Goal: Navigation & Orientation: Find specific page/section

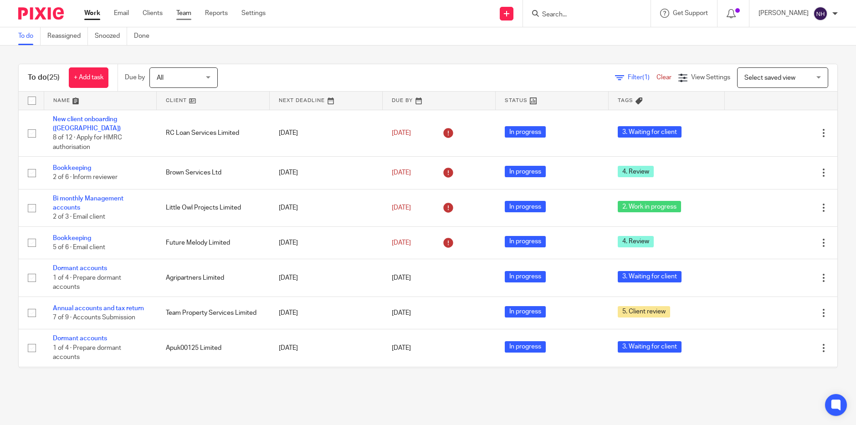
click at [190, 13] on link "Team" at bounding box center [183, 13] width 15 height 9
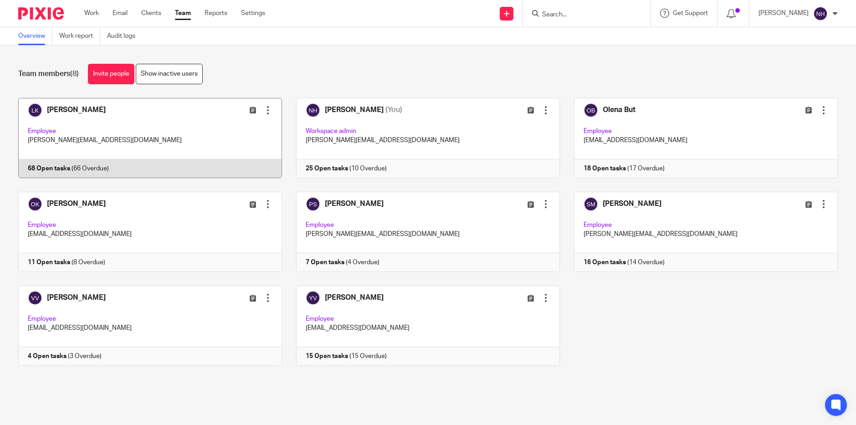
click at [96, 108] on link at bounding box center [143, 138] width 278 height 80
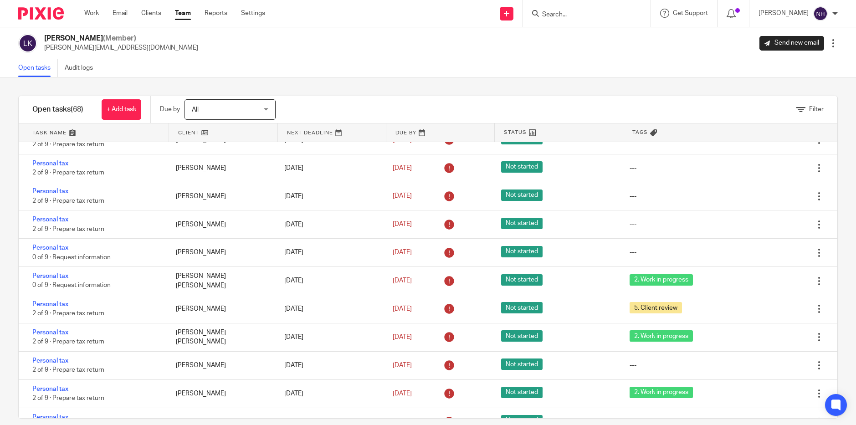
scroll to position [684, 0]
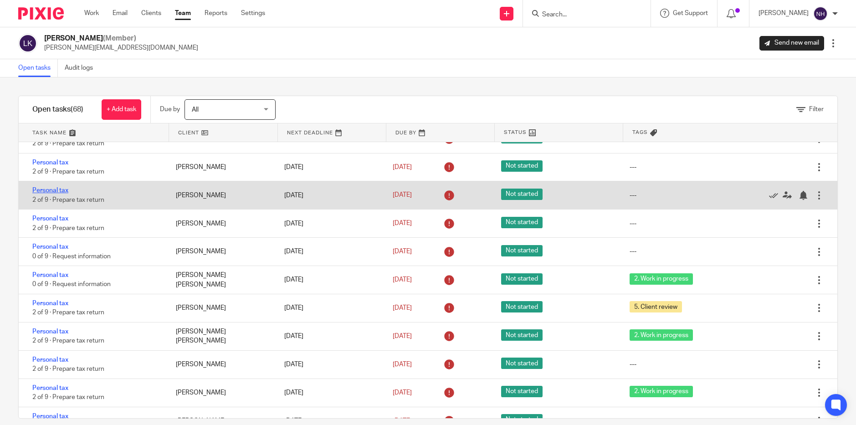
click at [66, 191] on link "Personal tax" at bounding box center [50, 190] width 36 height 6
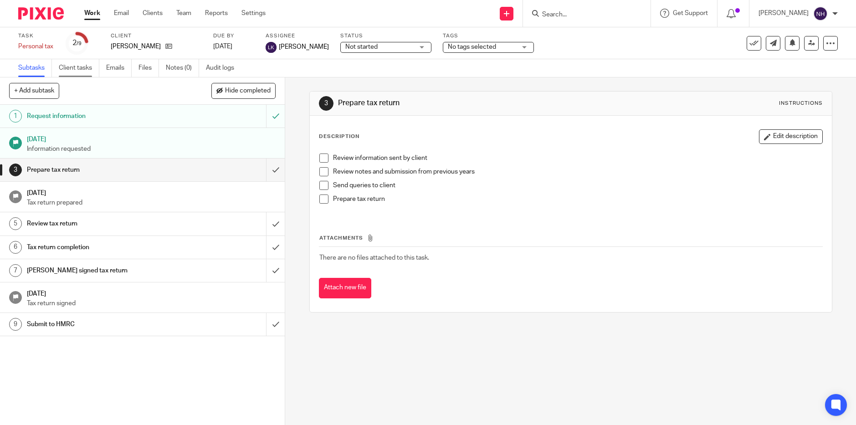
click at [85, 70] on link "Client tasks" at bounding box center [79, 68] width 41 height 18
